Goal: Contribute content

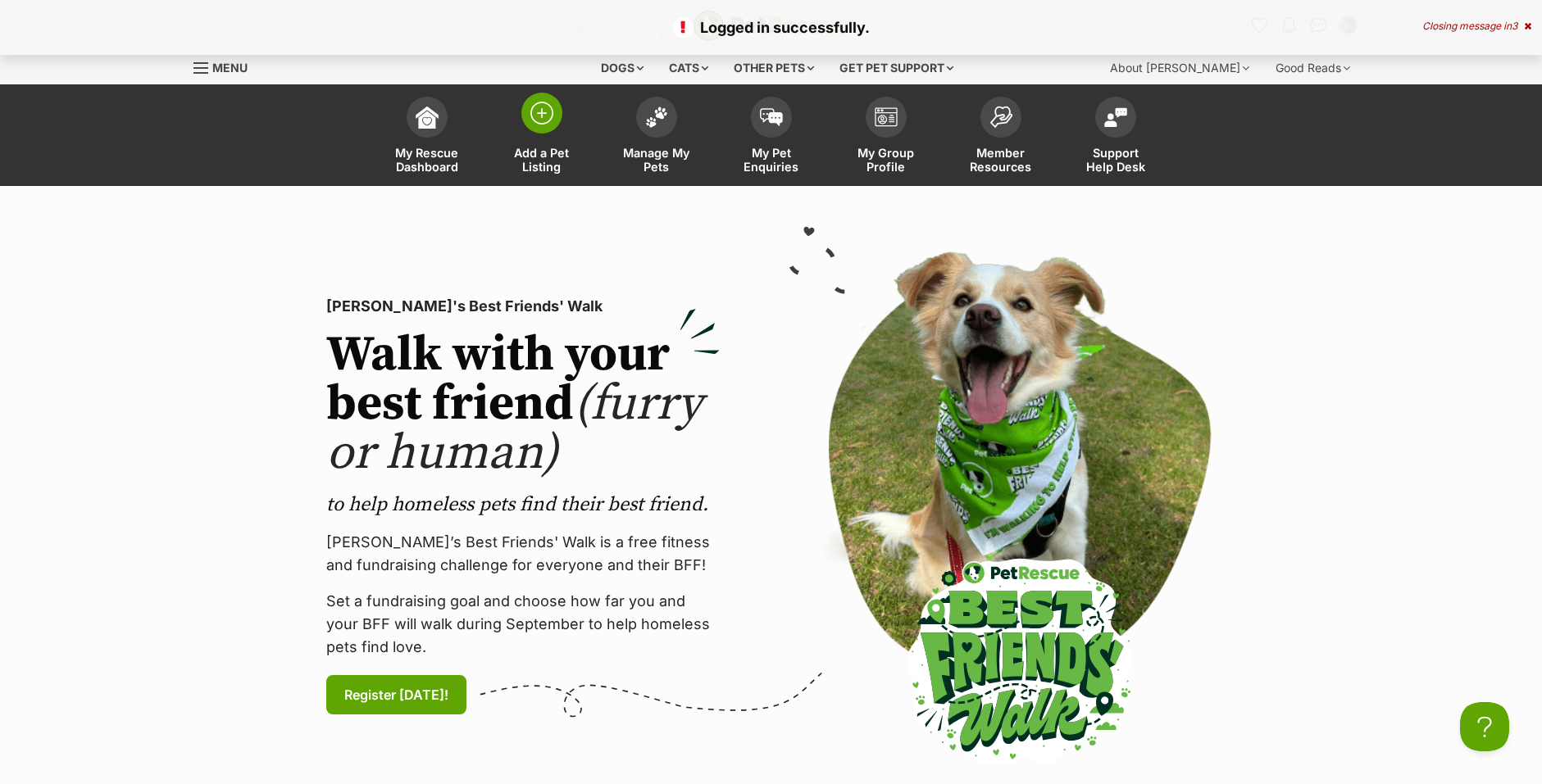
click at [536, 116] on img at bounding box center [542, 113] width 23 height 23
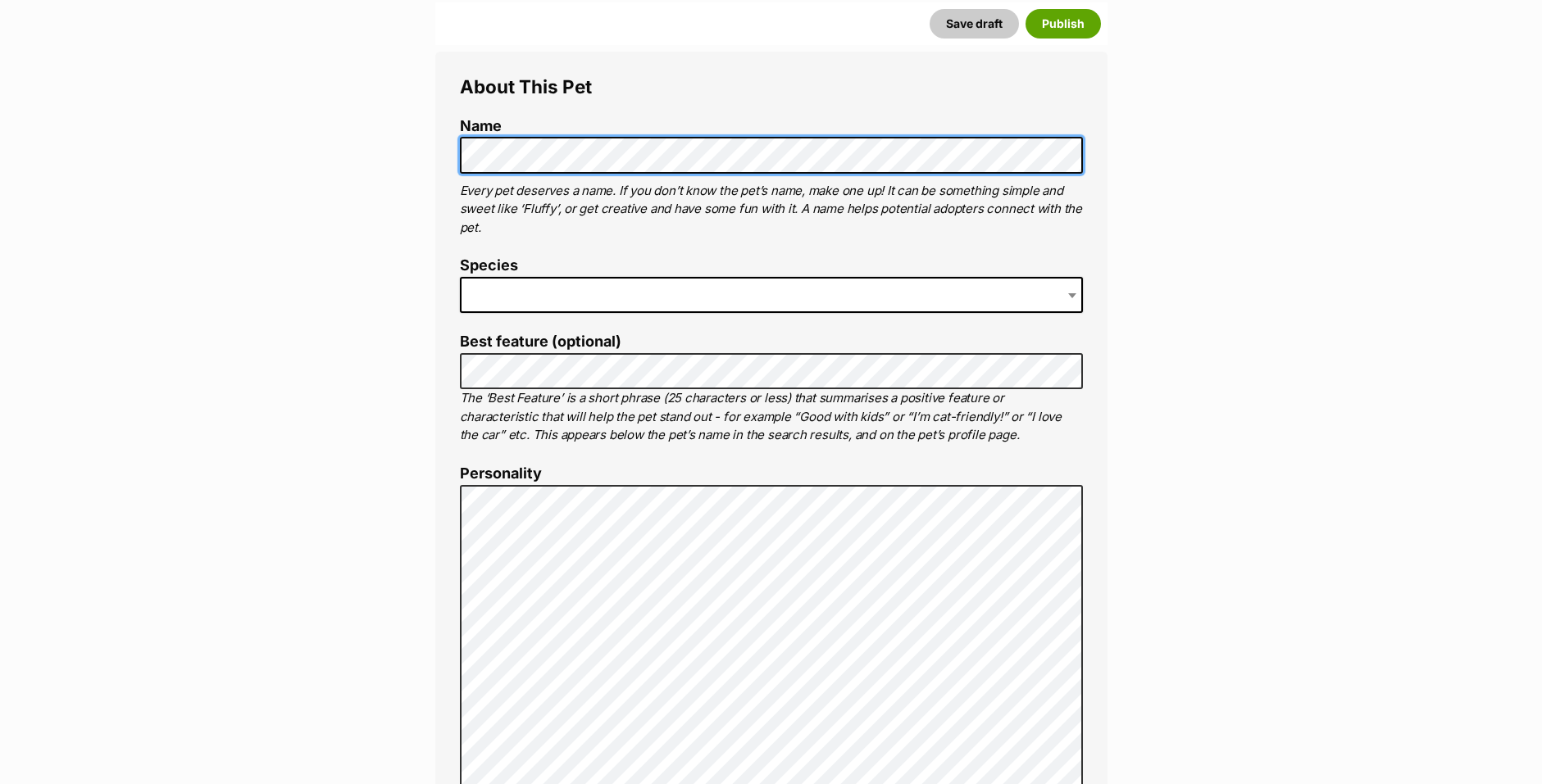
scroll to position [328, 0]
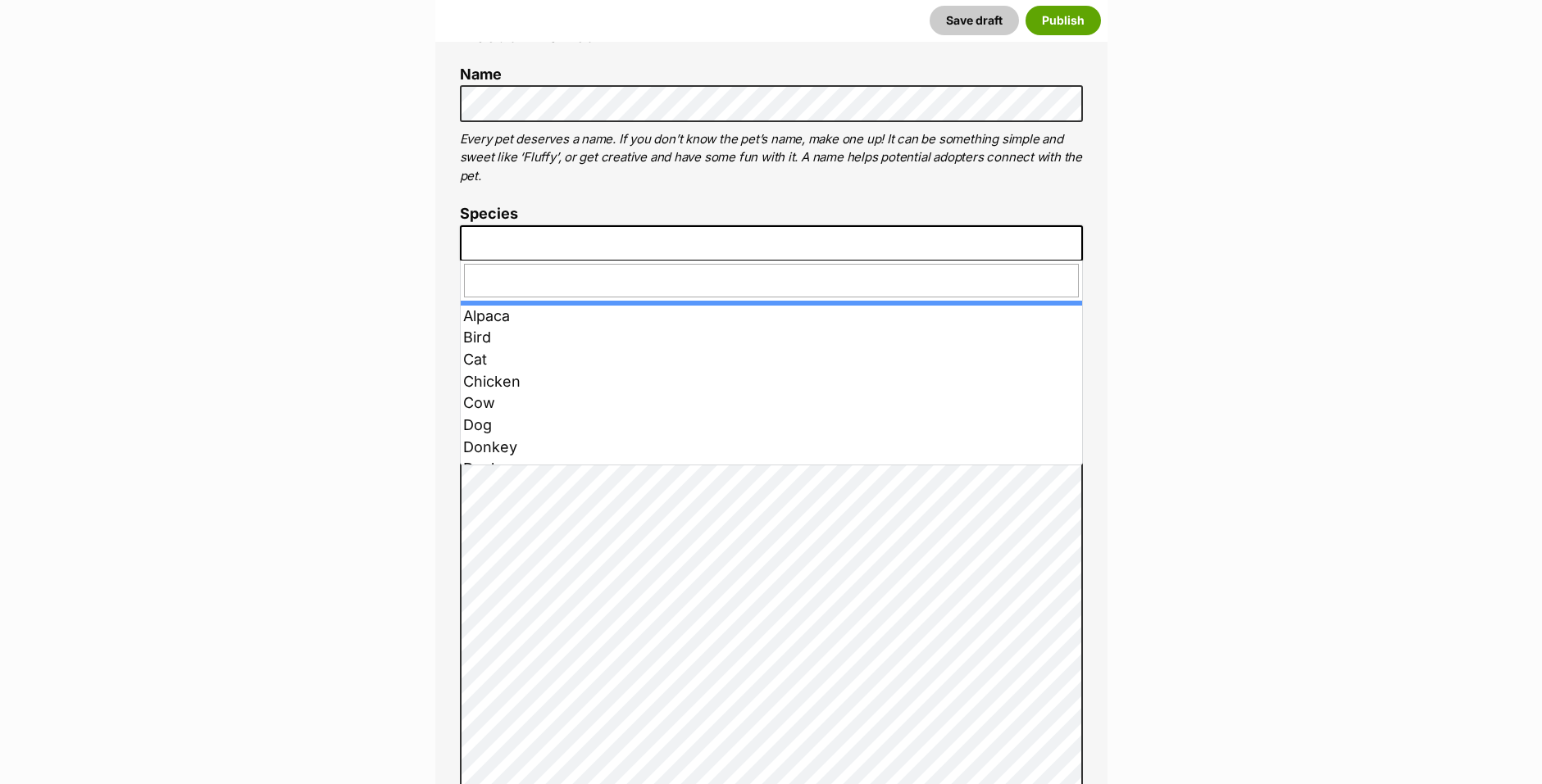
click at [504, 249] on span at bounding box center [771, 243] width 623 height 36
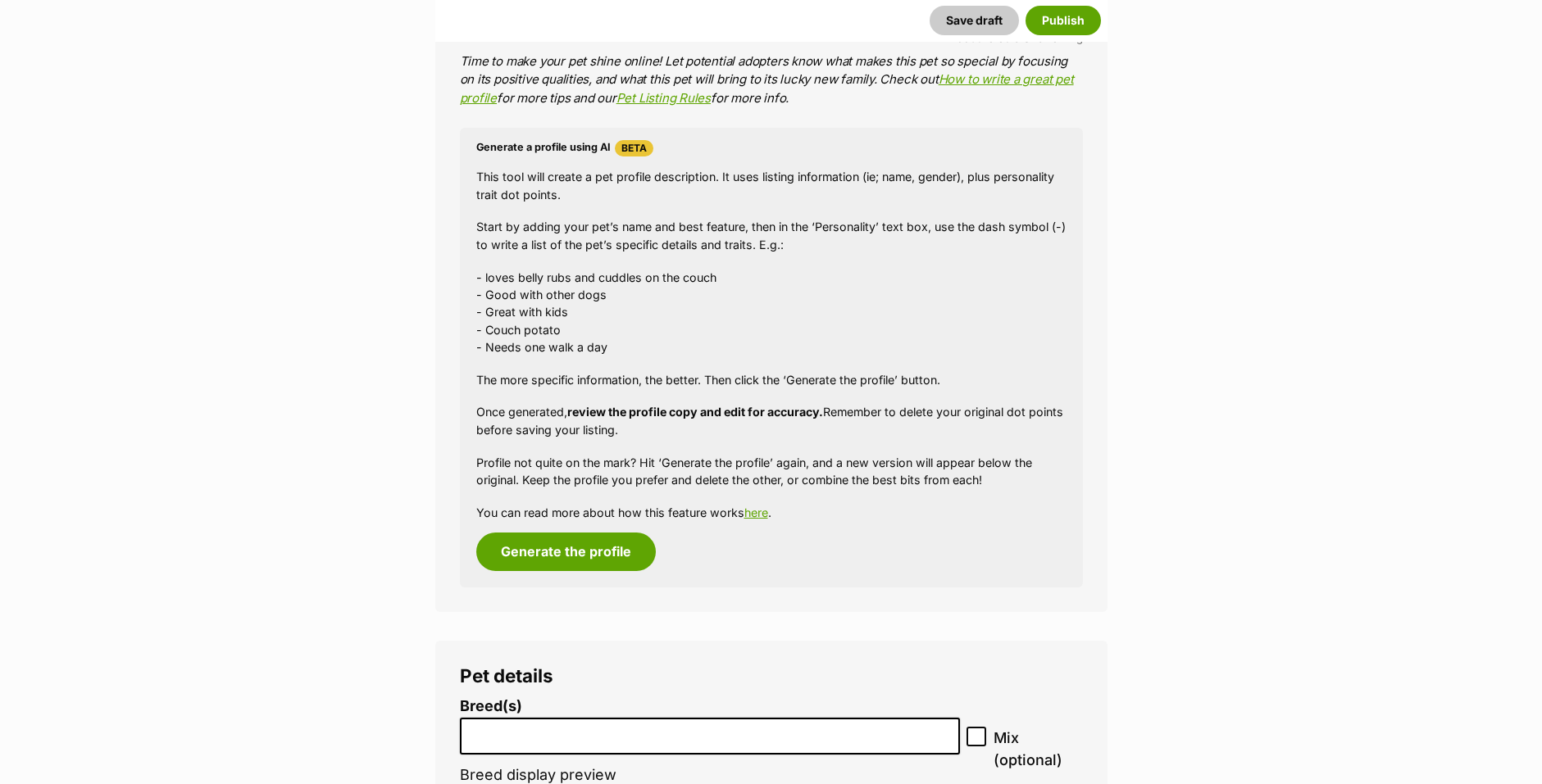
scroll to position [1147, 0]
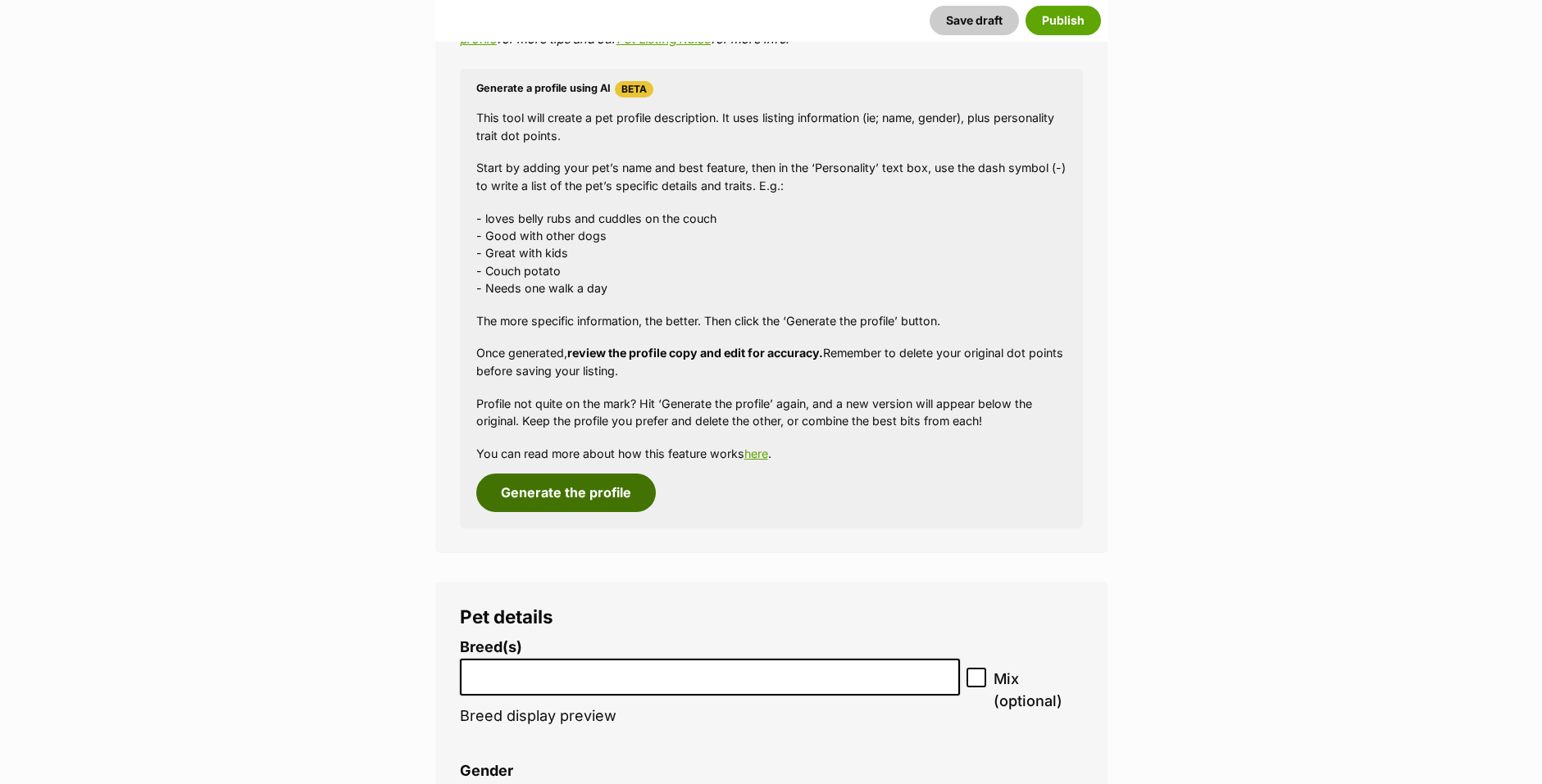
click at [570, 488] on button "Generate the profile" at bounding box center [565, 492] width 179 height 38
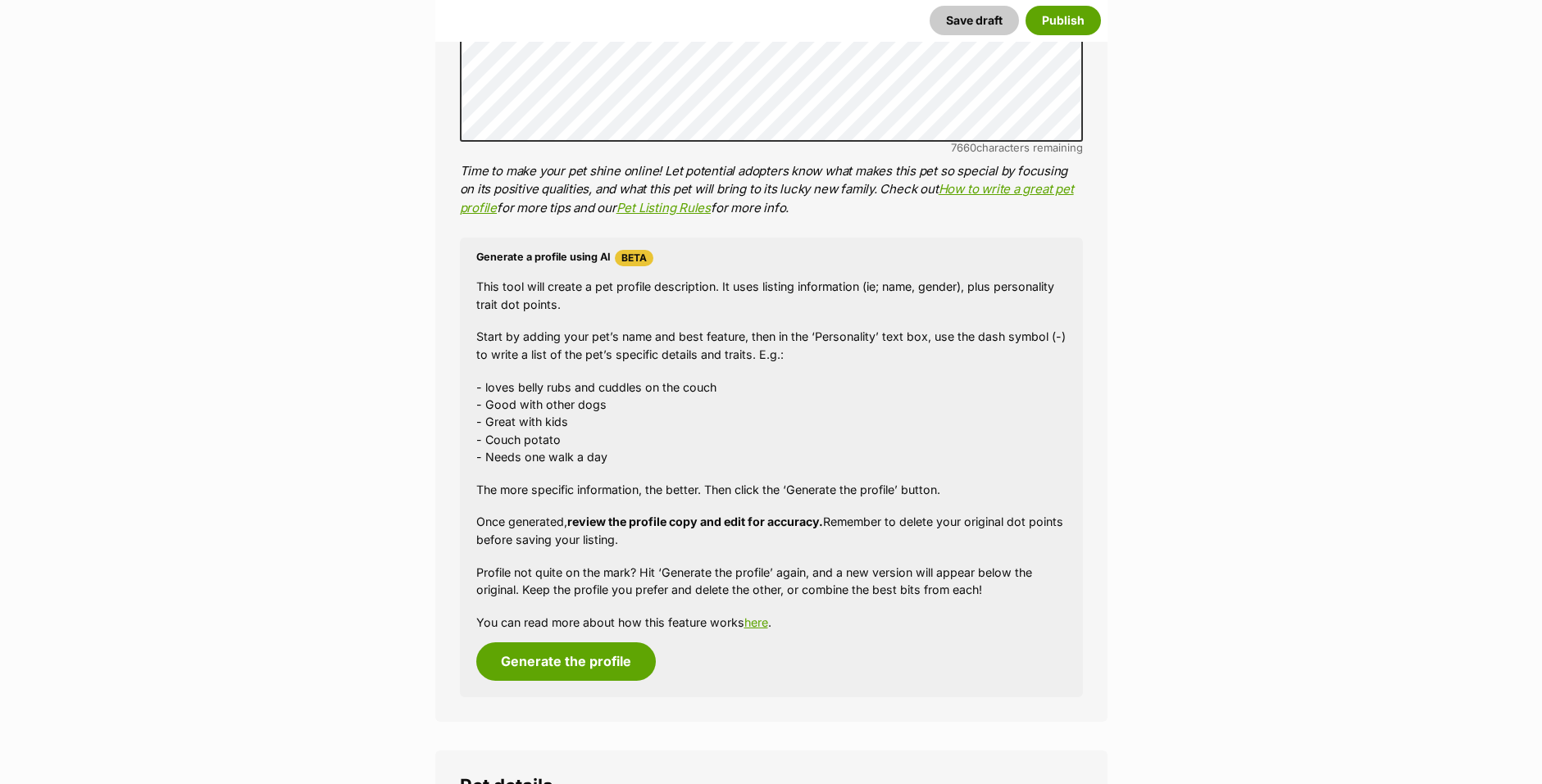
scroll to position [984, 0]
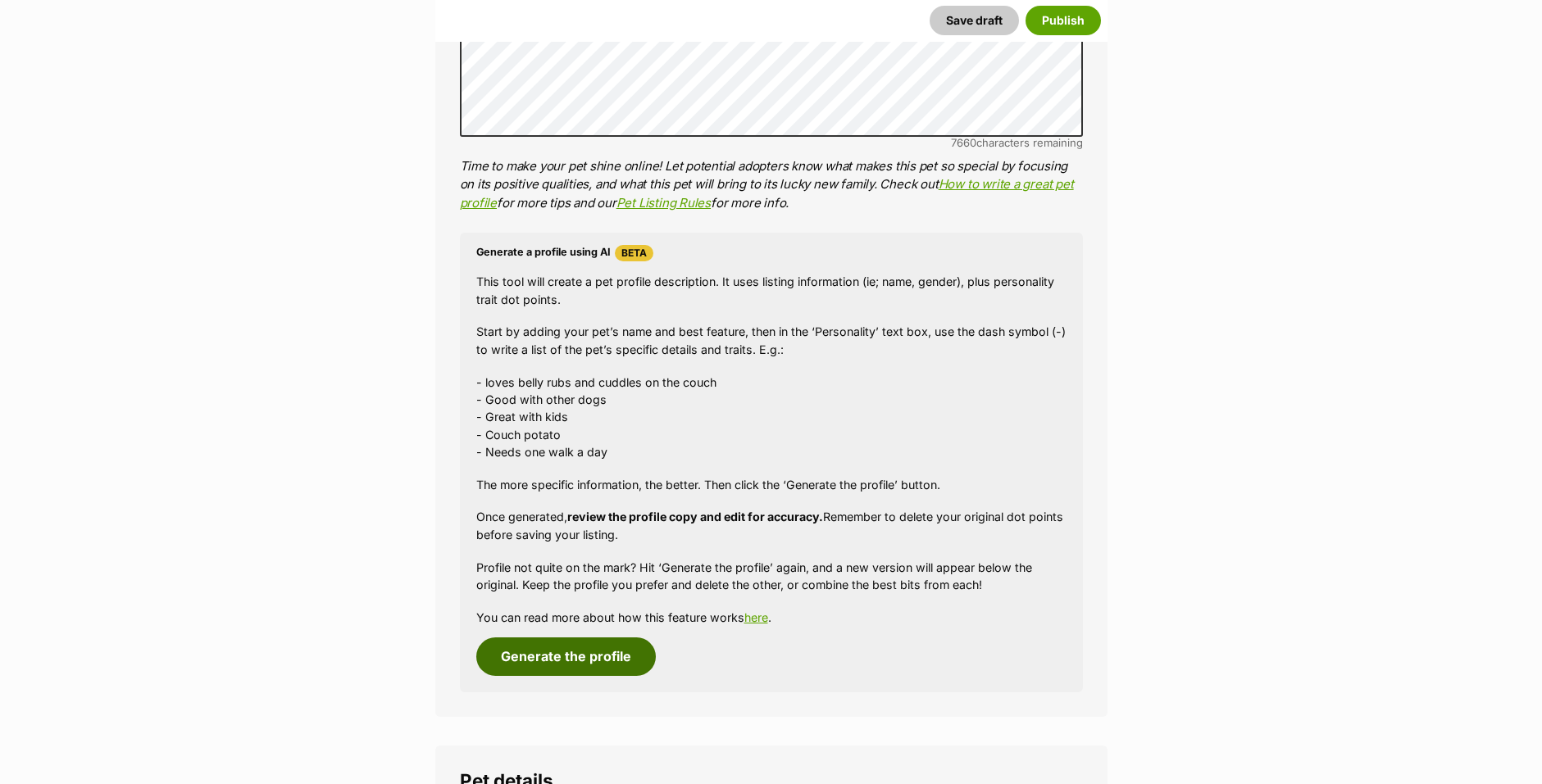
click at [617, 656] on button "Generate the profile" at bounding box center [565, 656] width 179 height 38
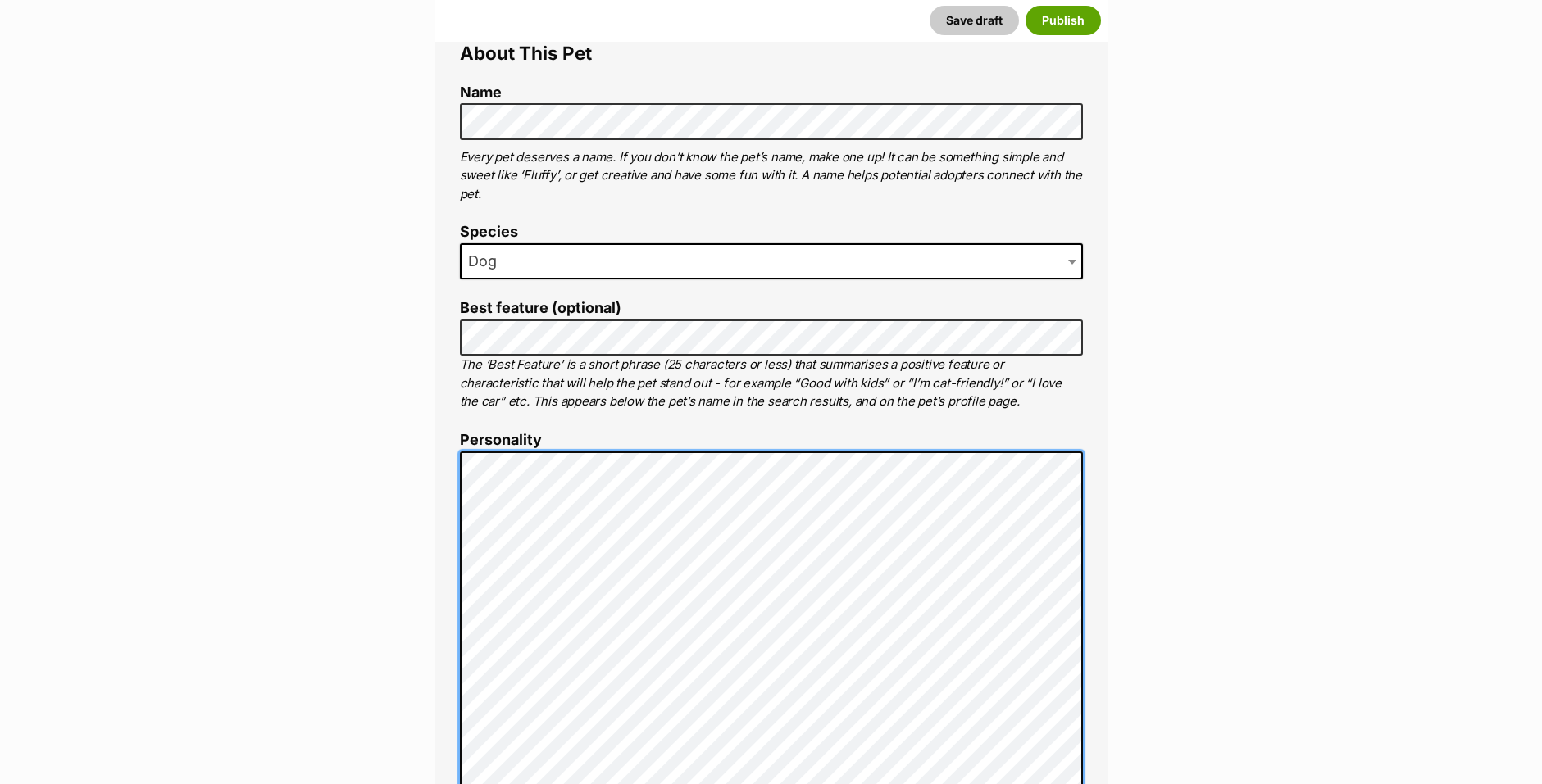
scroll to position [56, 0]
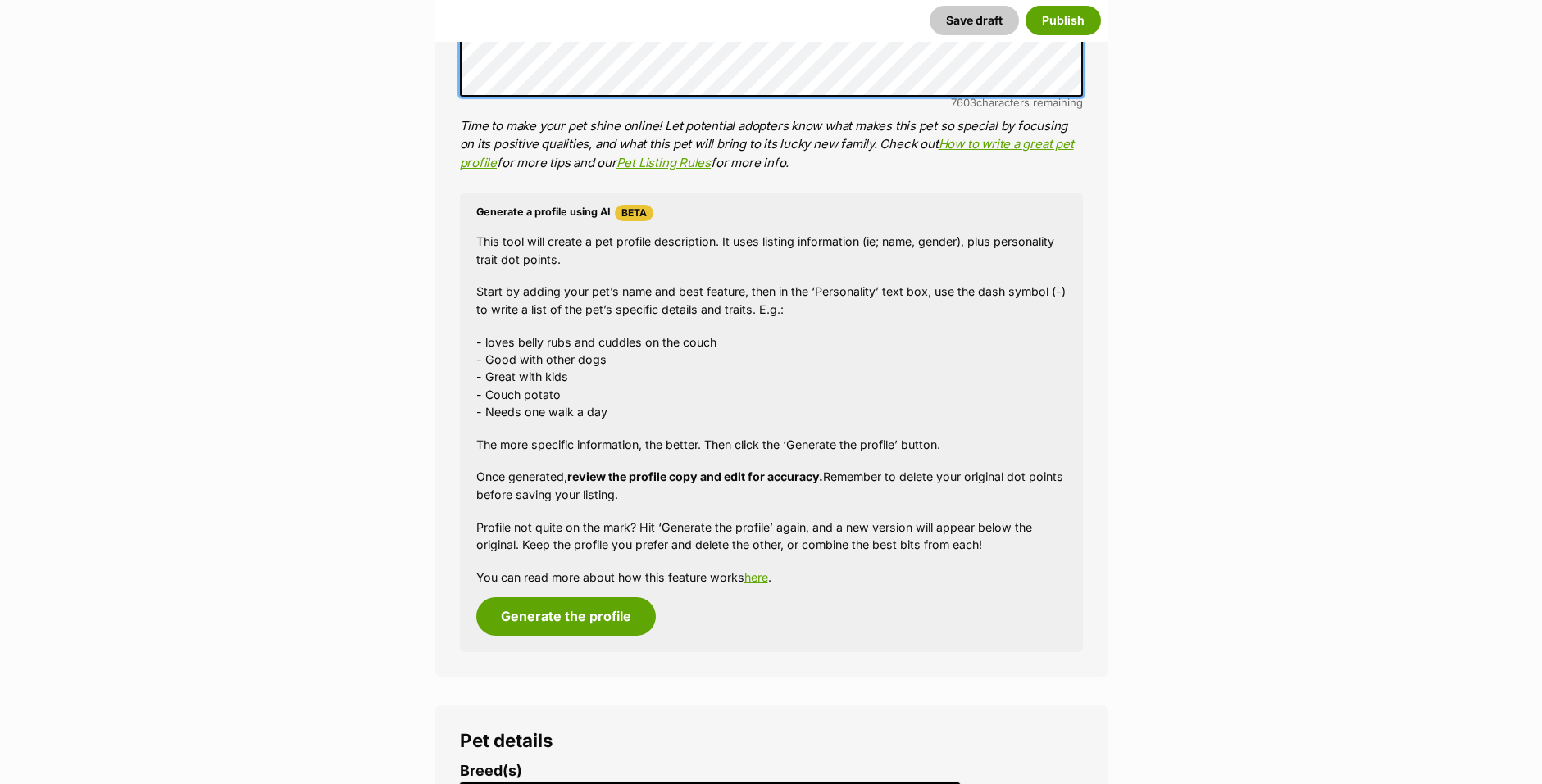
scroll to position [1286, 0]
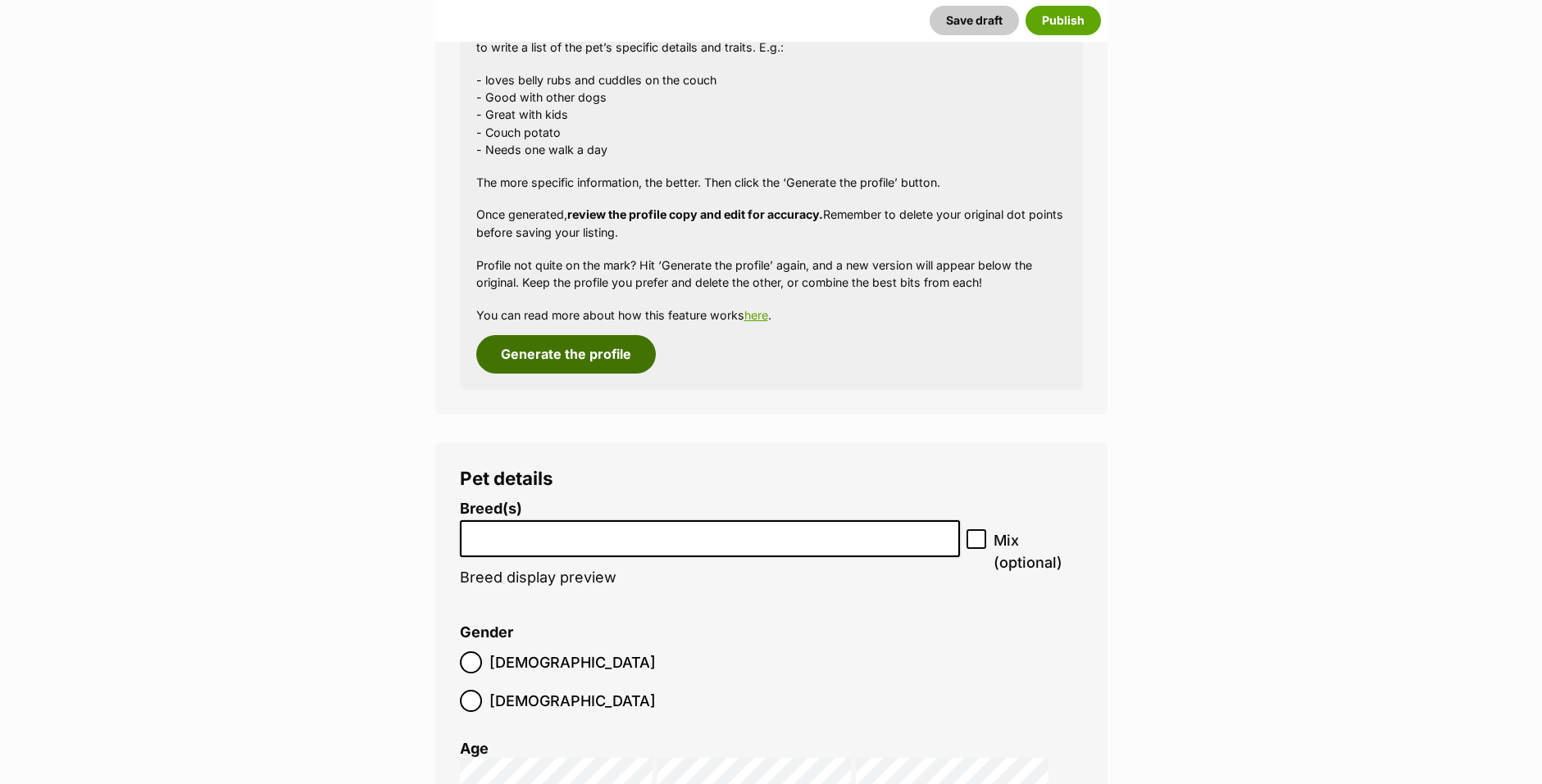
click at [517, 362] on button "Generate the profile" at bounding box center [565, 354] width 179 height 38
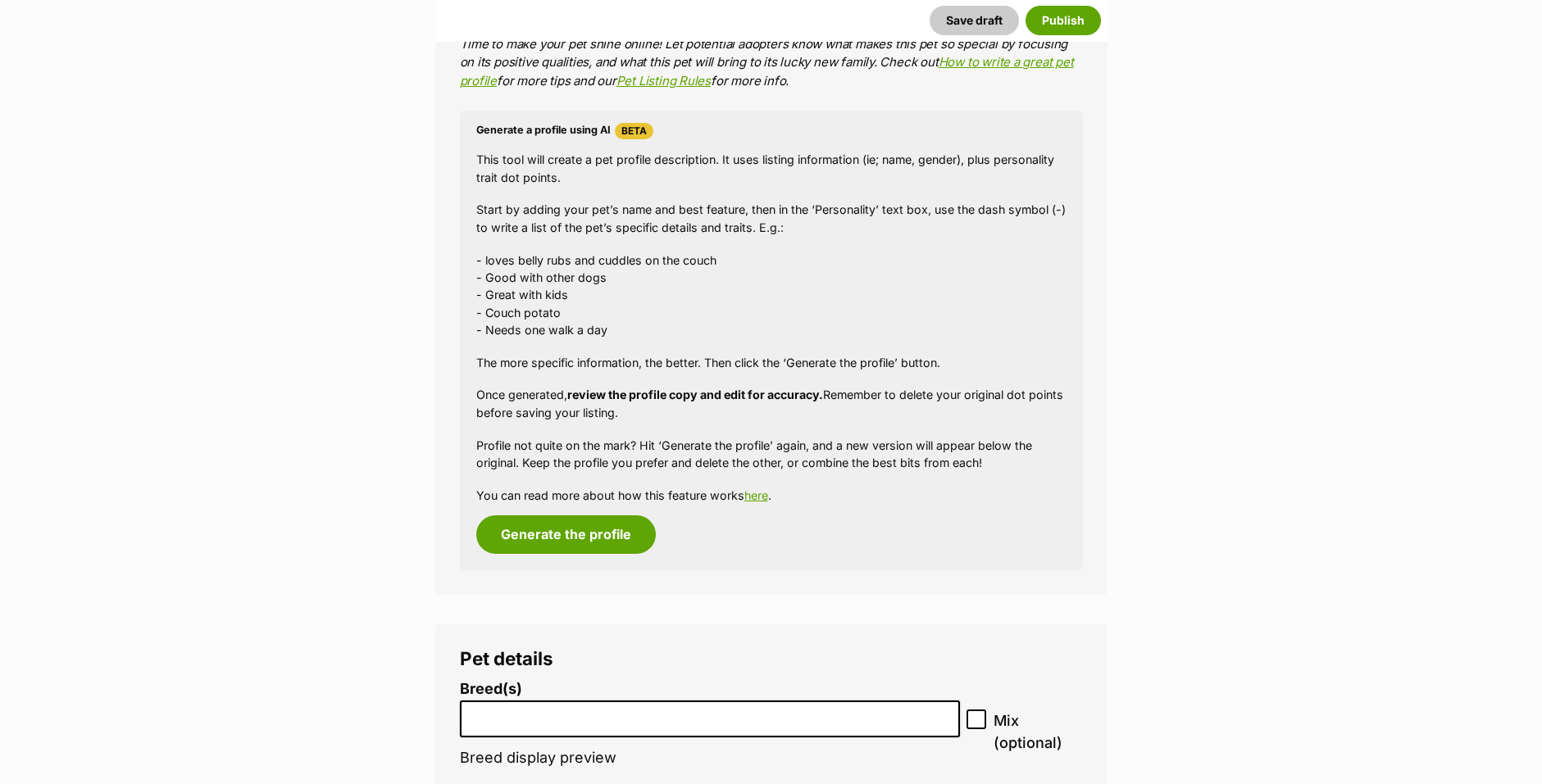
scroll to position [1122, 0]
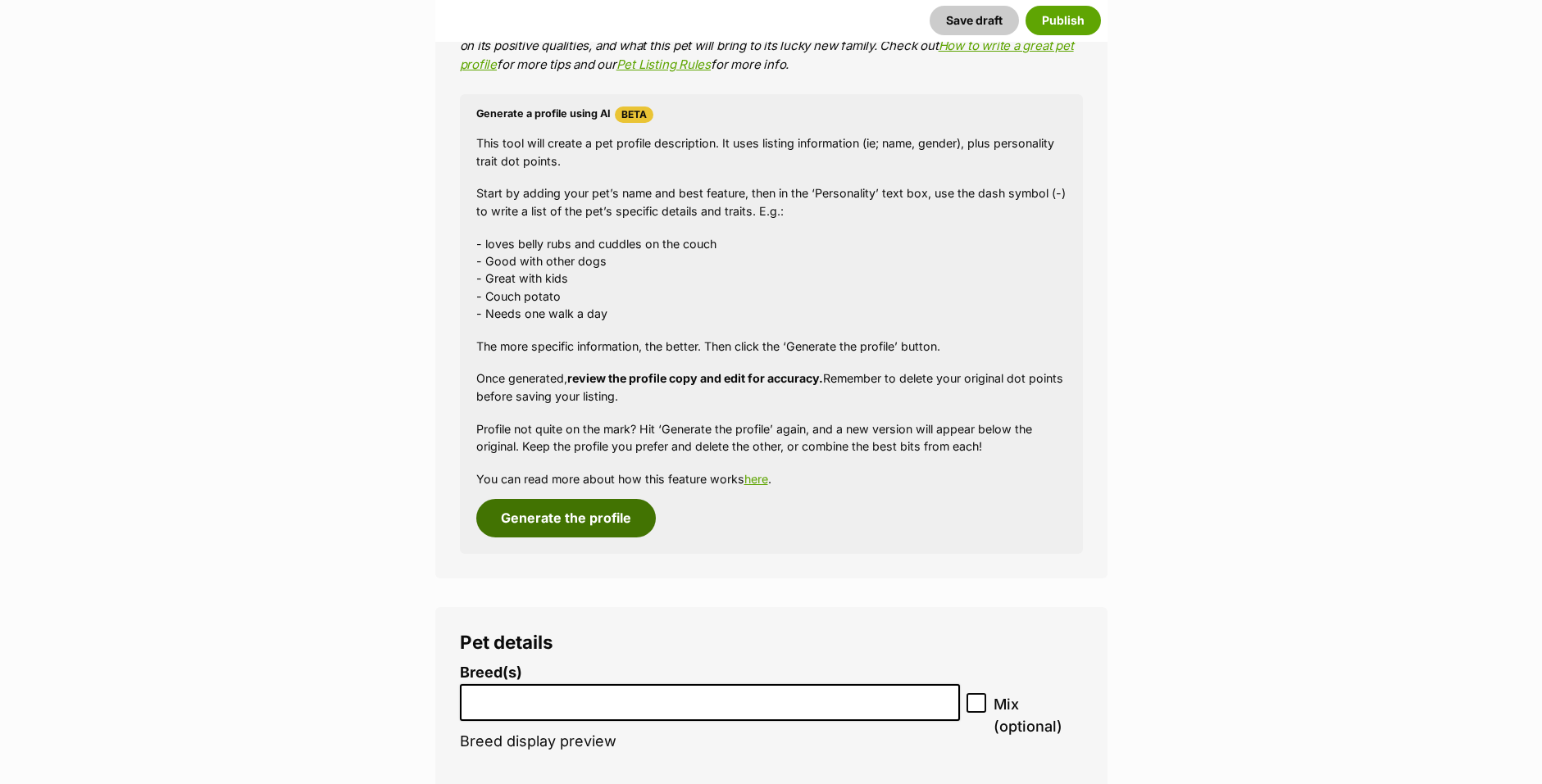
click at [589, 526] on button "Generate the profile" at bounding box center [565, 518] width 179 height 38
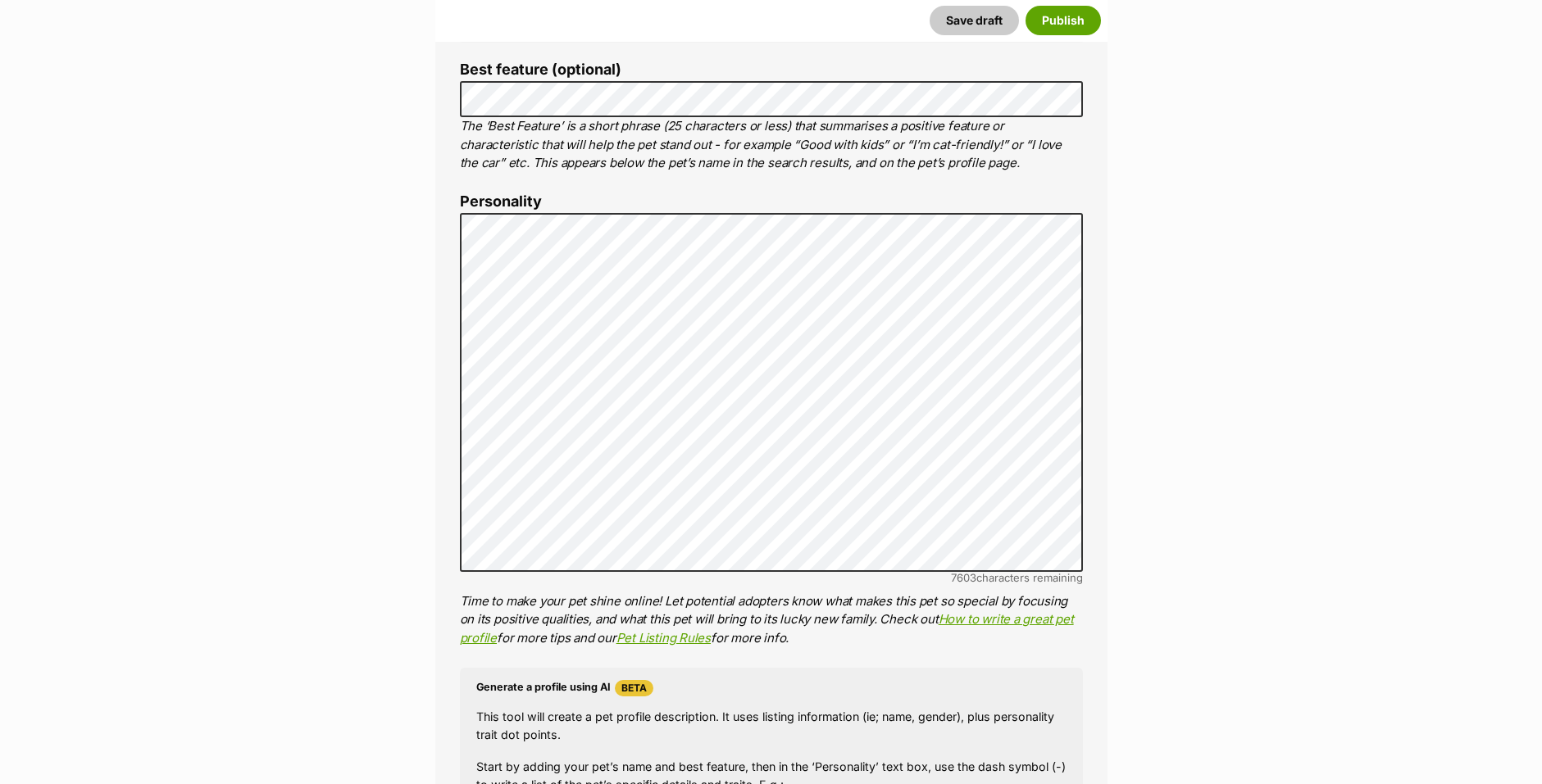
scroll to position [445, 0]
